Goal: Check status: Check status

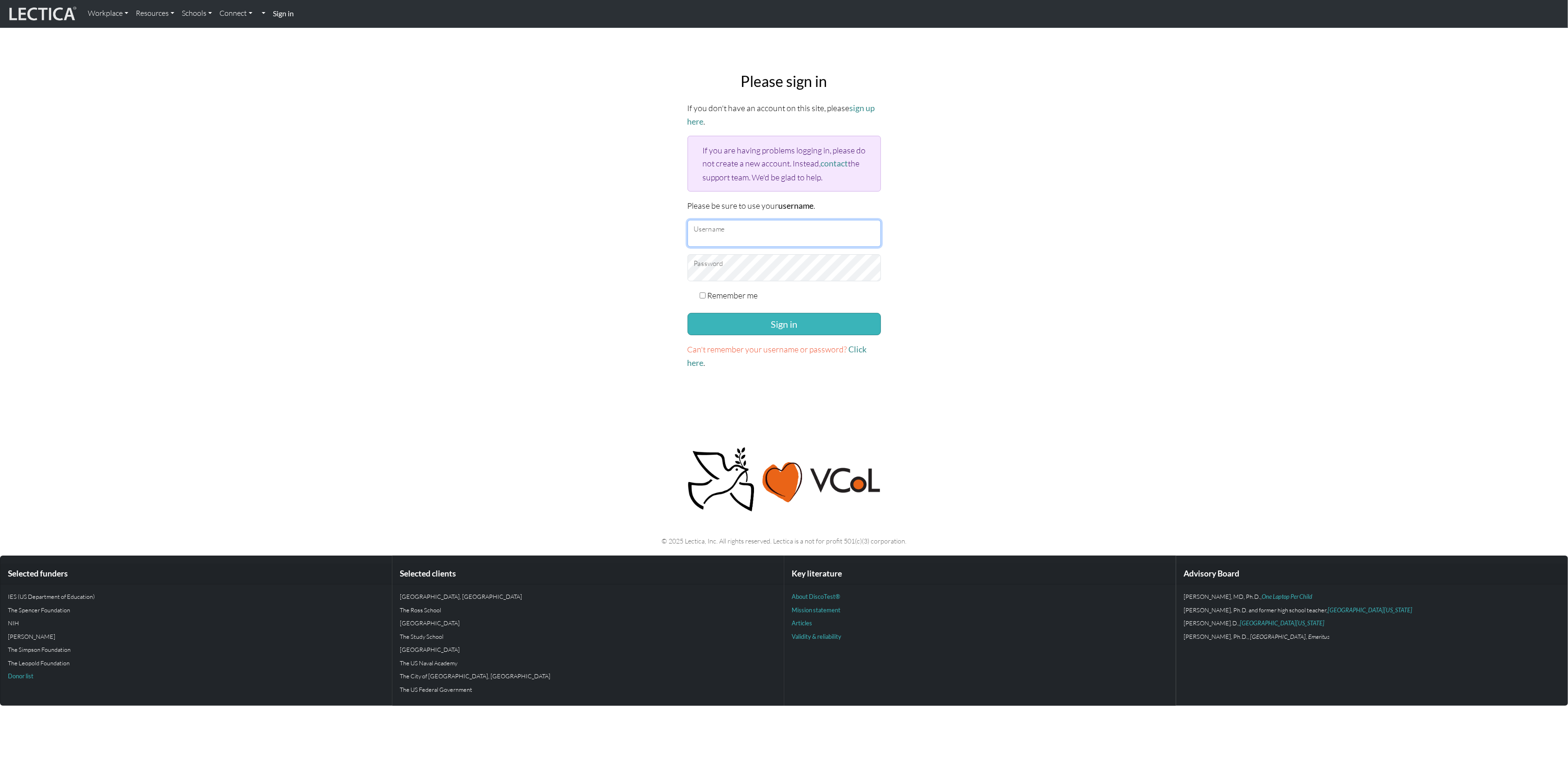
type input "AkshayTilak"
click at [776, 323] on button "Sign in" at bounding box center [785, 324] width 194 height 23
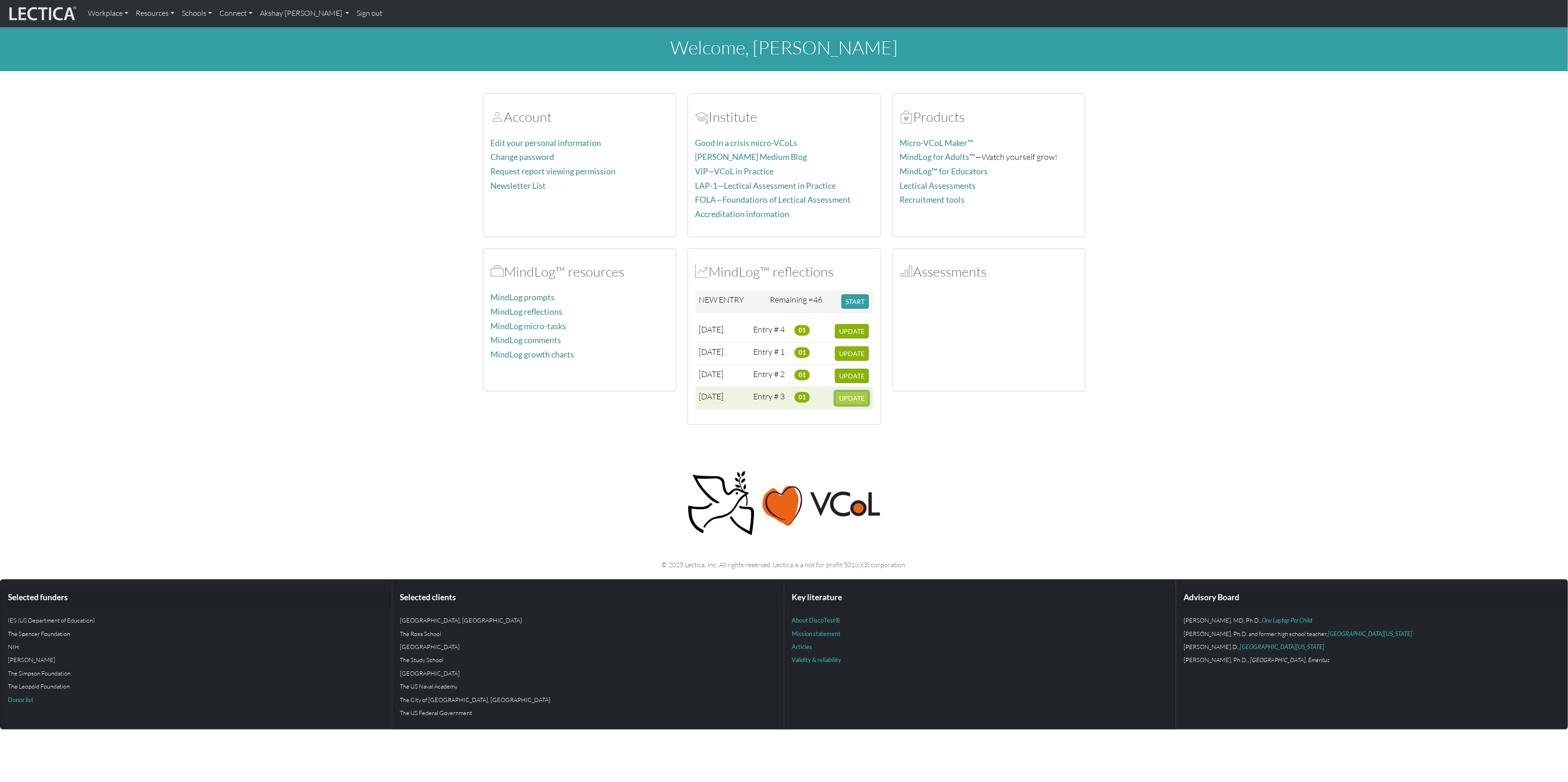
click at [851, 402] on span "UPDATE" at bounding box center [852, 398] width 26 height 8
click at [862, 330] on span "UPDATE" at bounding box center [852, 331] width 26 height 8
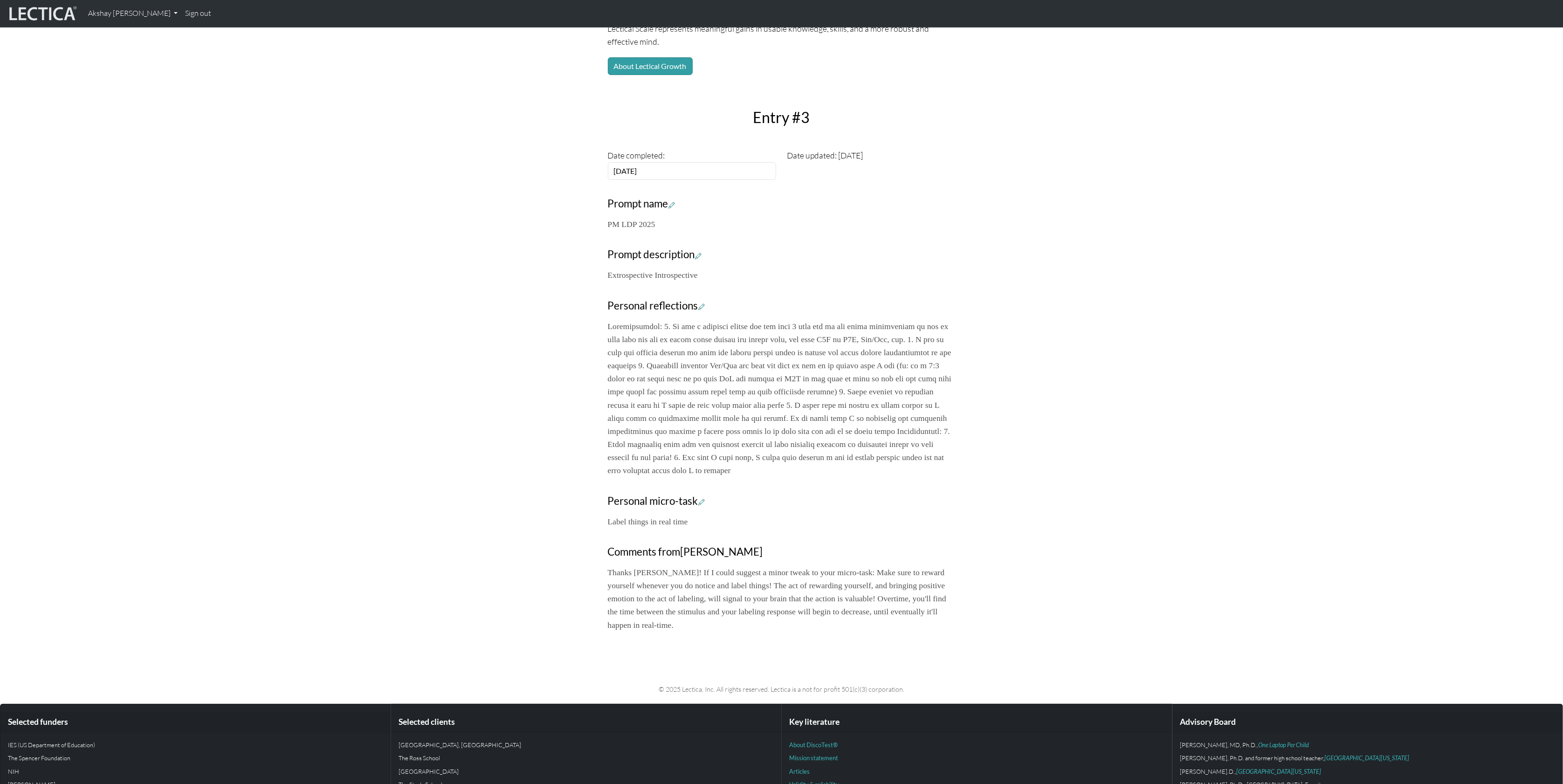
scroll to position [268, 0]
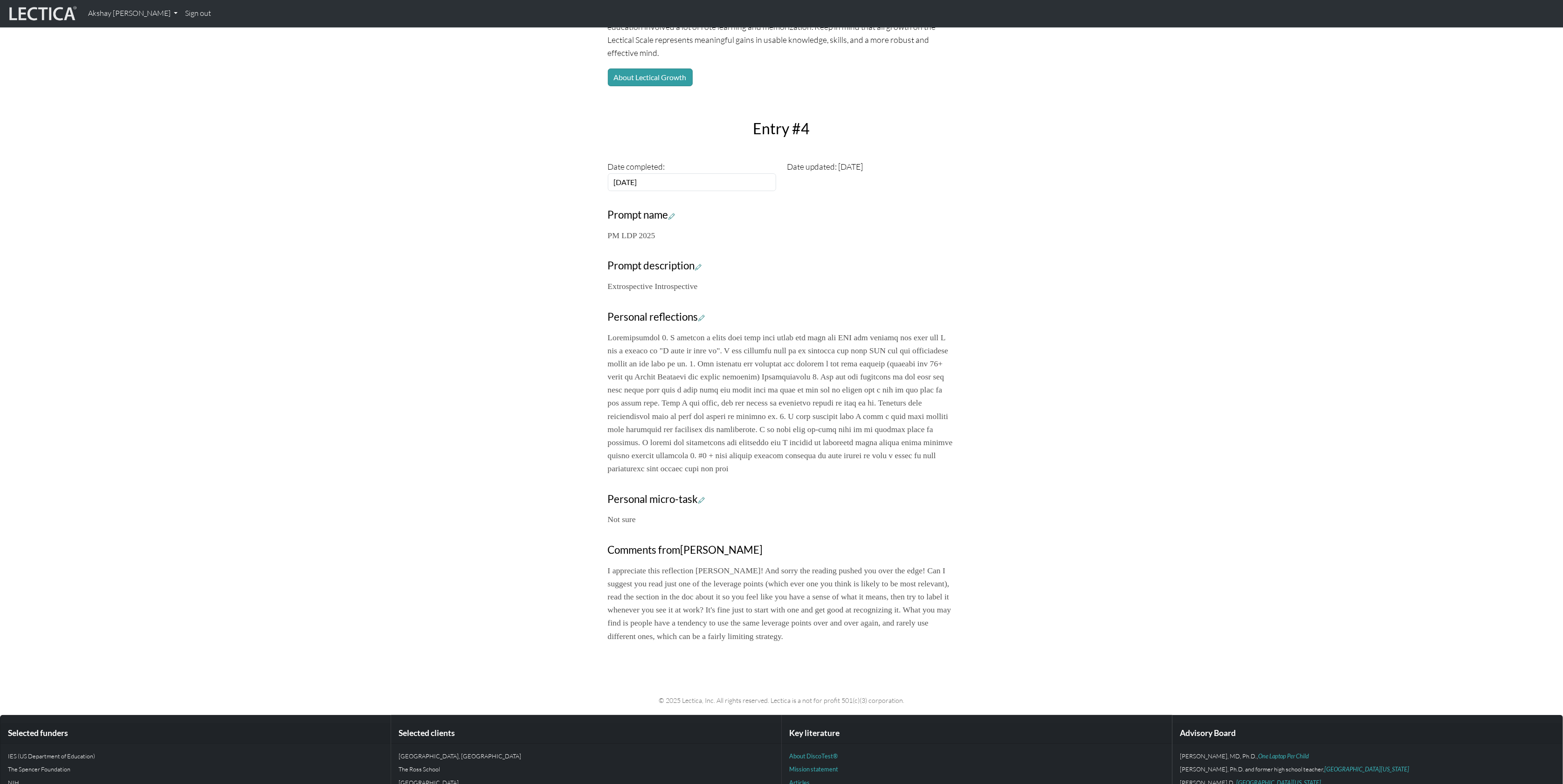
scroll to position [222, 0]
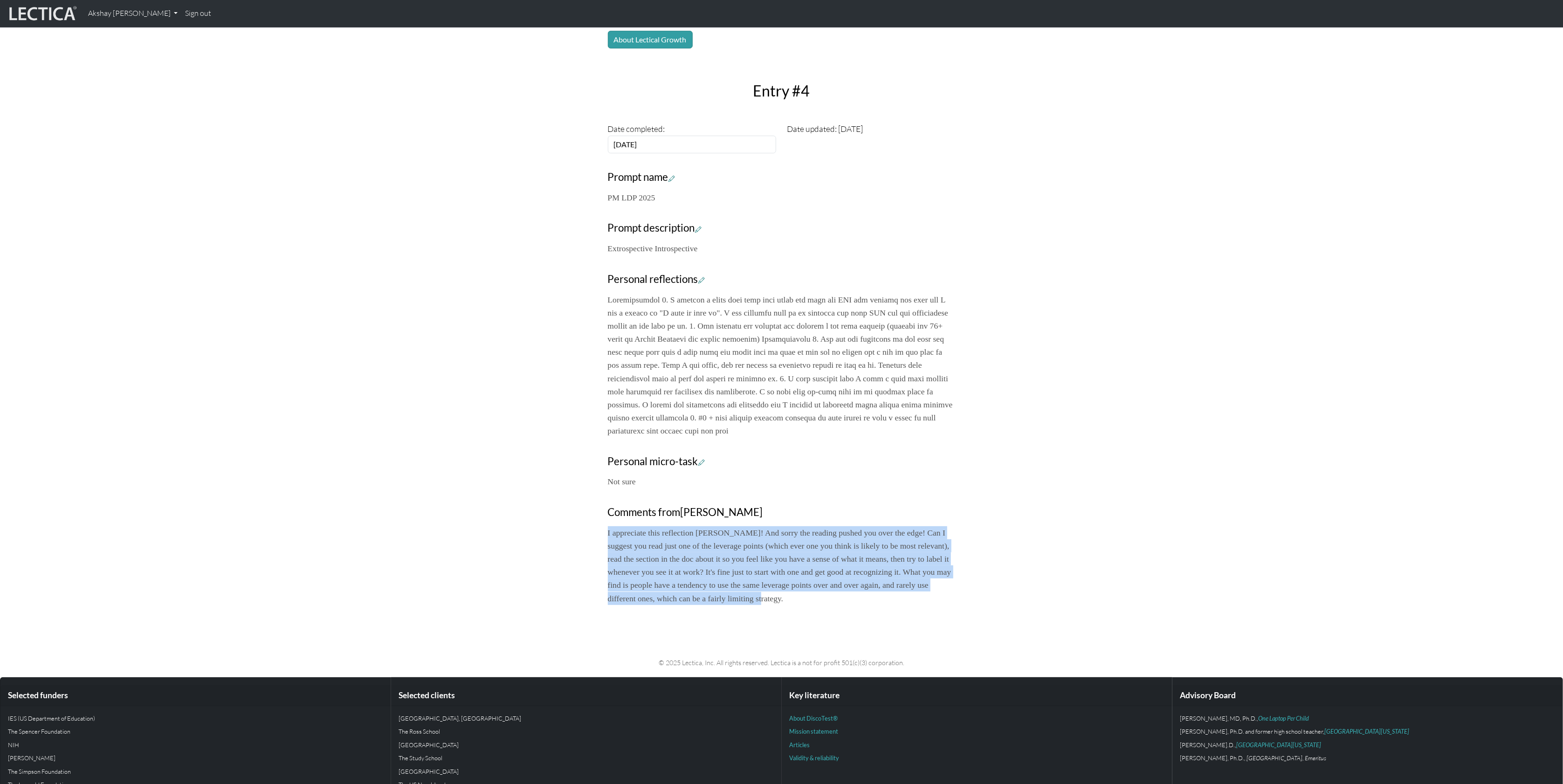
drag, startPoint x: 599, startPoint y: 545, endPoint x: 950, endPoint y: 617, distance: 358.3
click at [950, 613] on div "Your growth chart Once you have received a Lectical™ Score in MindLog, your gro…" at bounding box center [782, 246] width 615 height 732
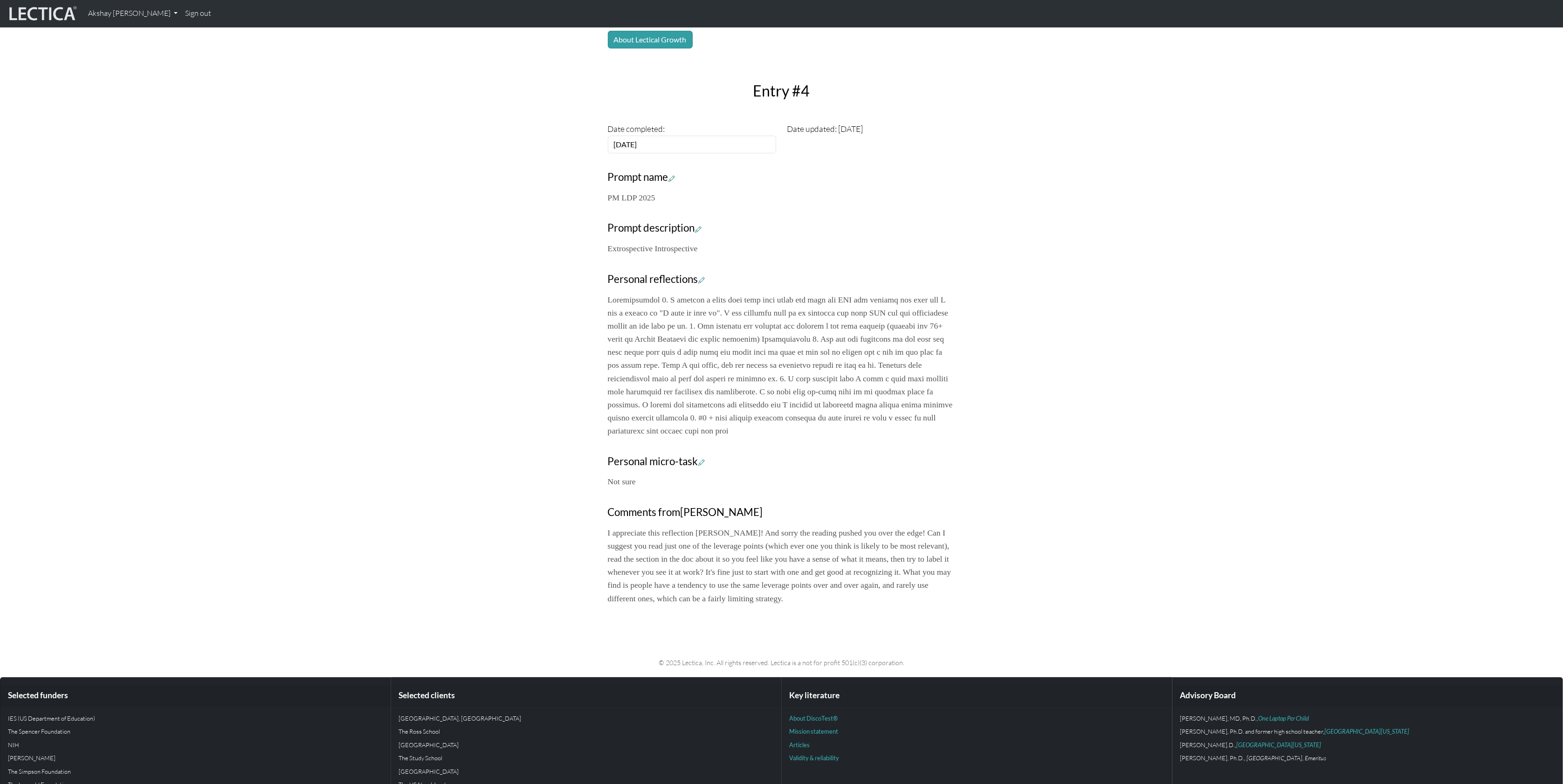
click at [450, 464] on div "Your growth chart Once you have received a Lectical™ Score in MindLog, your gro…" at bounding box center [781, 246] width 1563 height 732
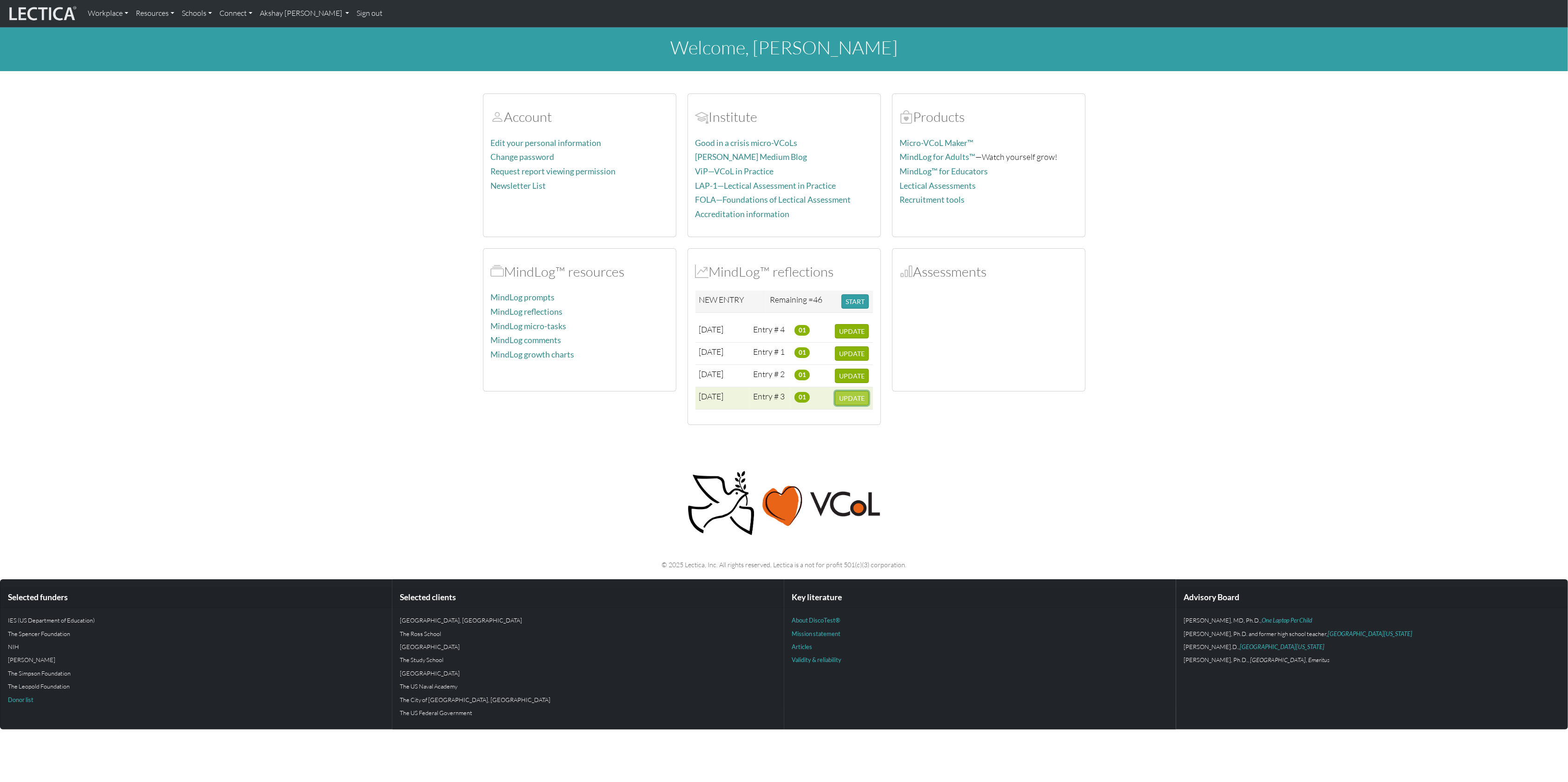
click at [852, 402] on span "UPDATE" at bounding box center [852, 398] width 26 height 8
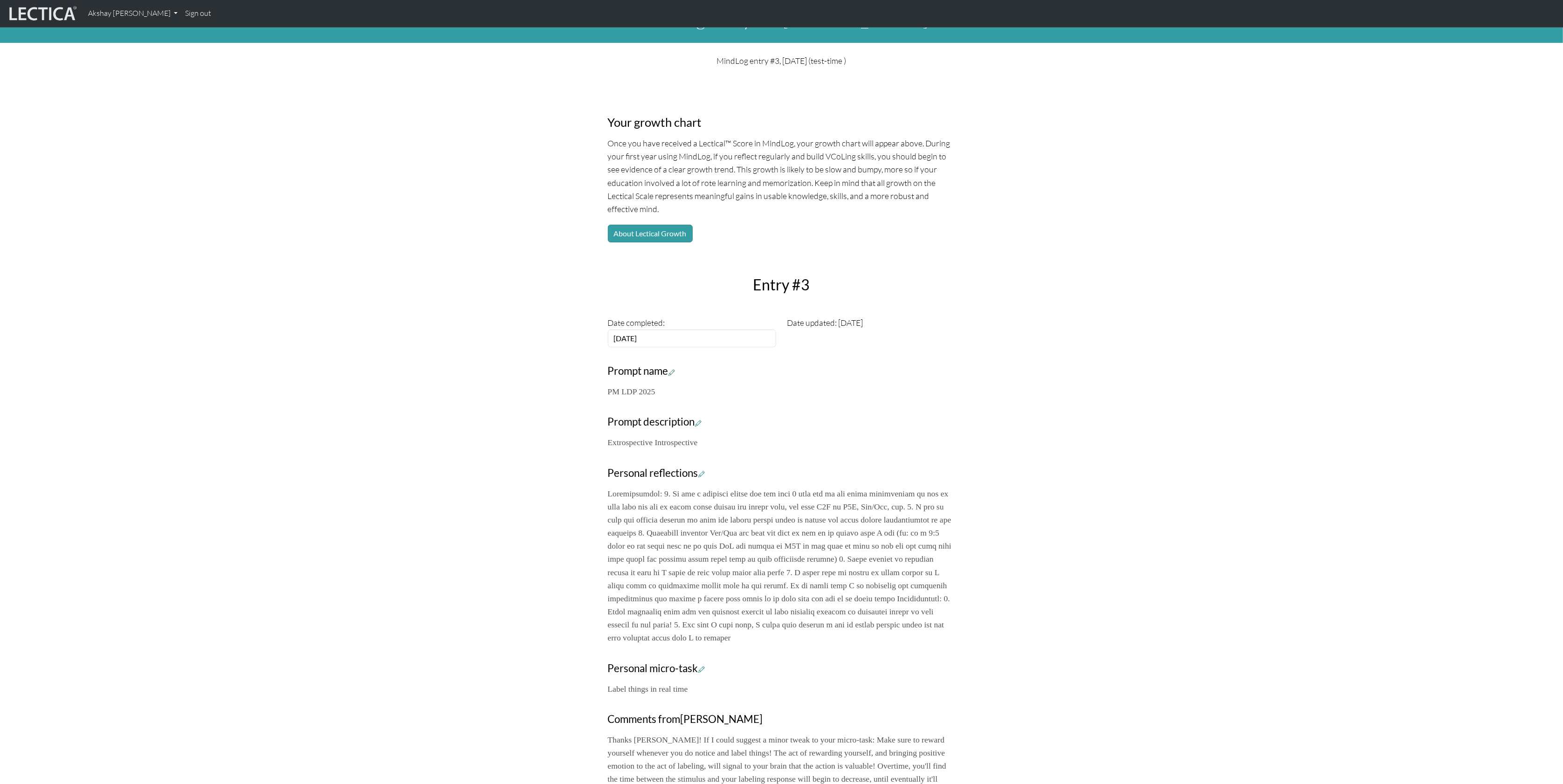
scroll to position [196, 0]
